Goal: Find specific page/section: Find specific page/section

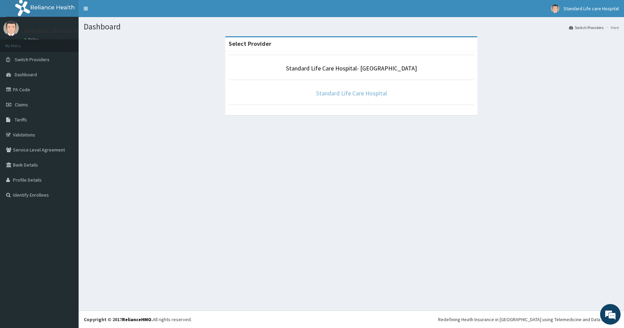
click at [346, 95] on link "Standard Life Care Hospital" at bounding box center [351, 93] width 71 height 8
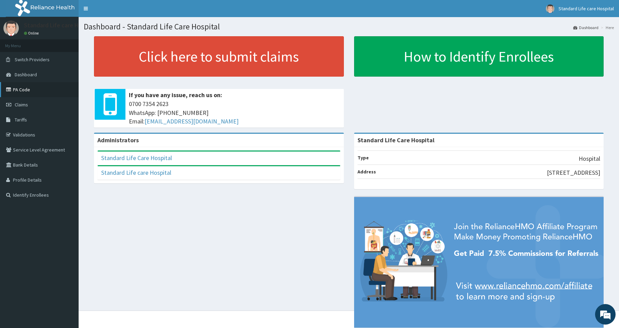
click at [22, 92] on link "PA Code" at bounding box center [39, 89] width 79 height 15
